Goal: Communication & Community: Answer question/provide support

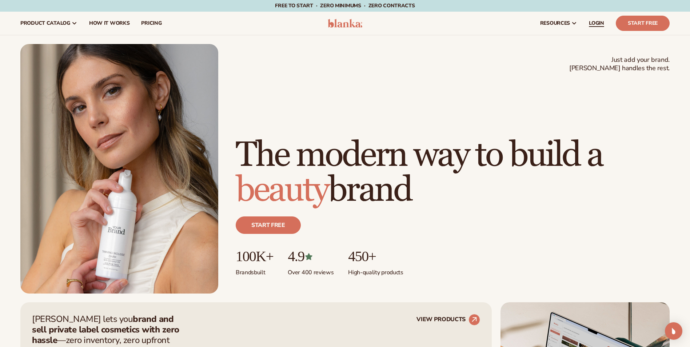
click at [593, 19] on link "LOGIN" at bounding box center [596, 23] width 27 height 23
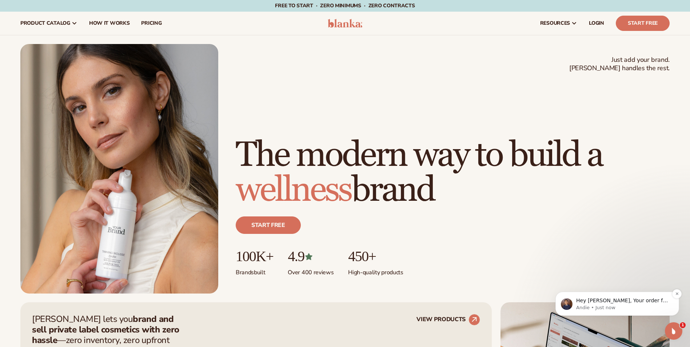
click at [625, 309] on p "Andie • Just now" at bounding box center [623, 307] width 94 height 7
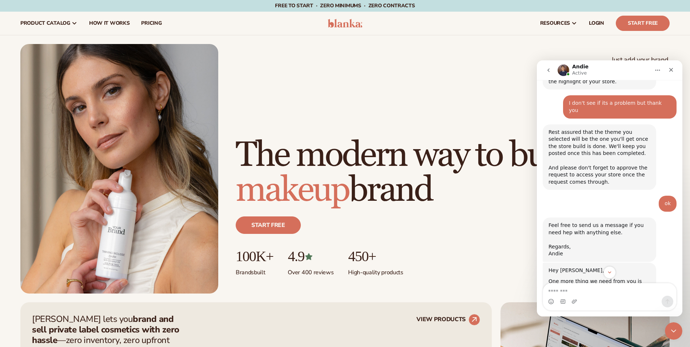
scroll to position [3343, 0]
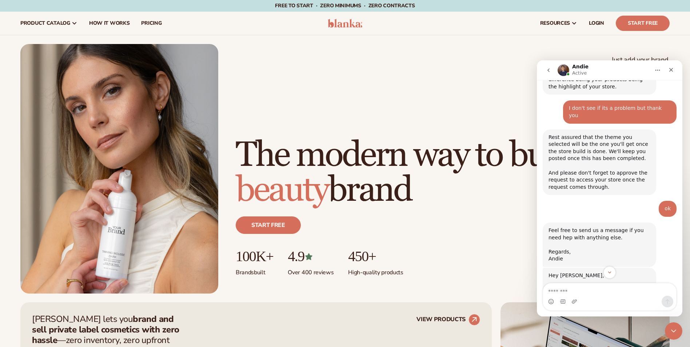
drag, startPoint x: 560, startPoint y: 202, endPoint x: 670, endPoint y: 209, distance: 110.7
drag, startPoint x: 670, startPoint y: 209, endPoint x: 640, endPoint y: 204, distance: 30.1
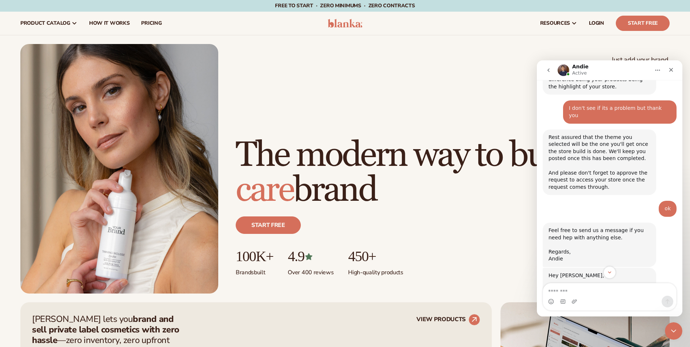
copy link "[URL][DOMAIN_NAME]"
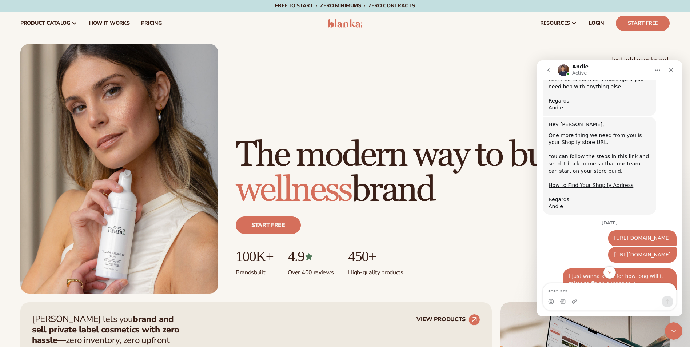
scroll to position [3525, 0]
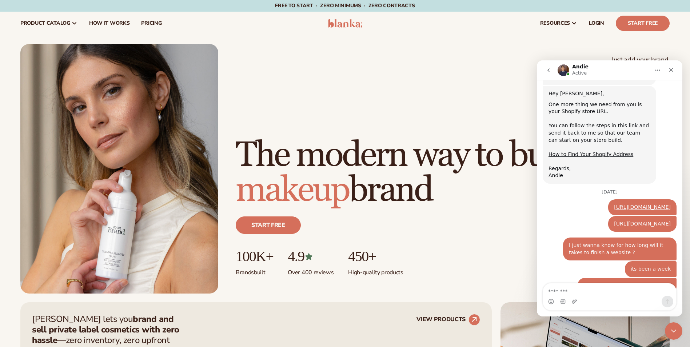
drag, startPoint x: 624, startPoint y: 210, endPoint x: 556, endPoint y: 208, distance: 68.4
drag, startPoint x: 556, startPoint y: 208, endPoint x: 569, endPoint y: 209, distance: 13.2
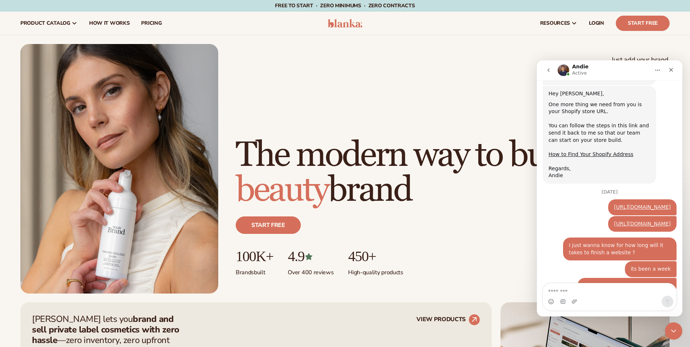
copy div "[DOMAIN_NAME]"
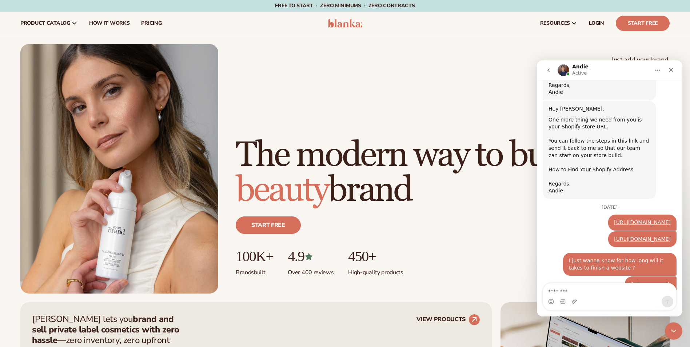
scroll to position [3535, 0]
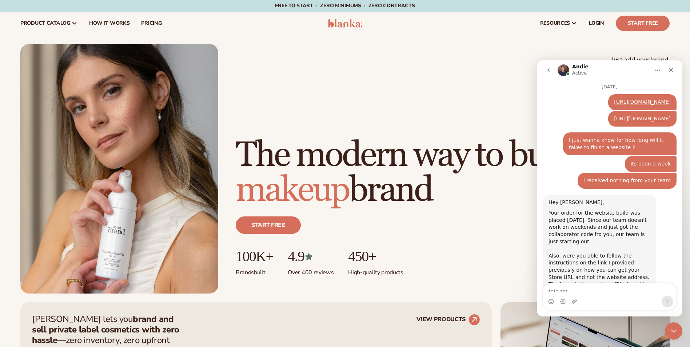
scroll to position [3686, 0]
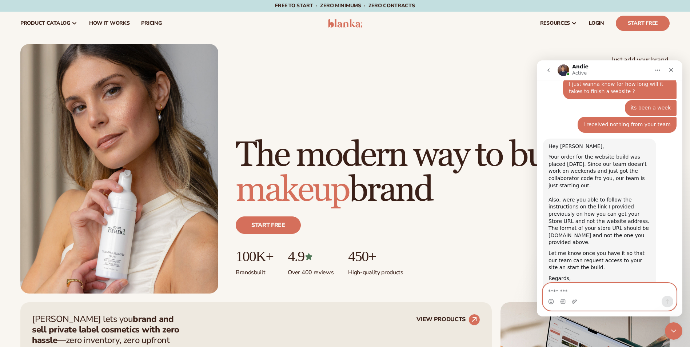
click at [585, 287] on textarea "Message…" at bounding box center [609, 289] width 133 height 12
type textarea "**"
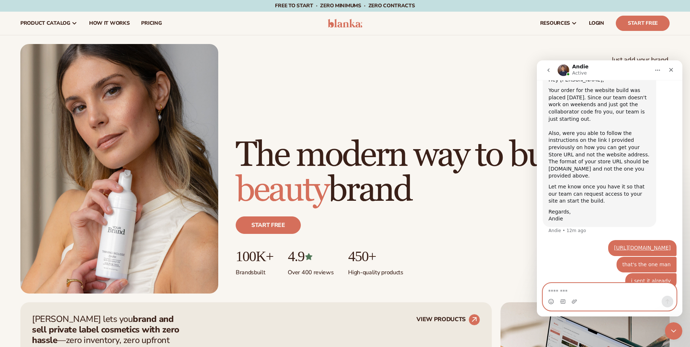
scroll to position [3755, 0]
